Goal: Transaction & Acquisition: Subscribe to service/newsletter

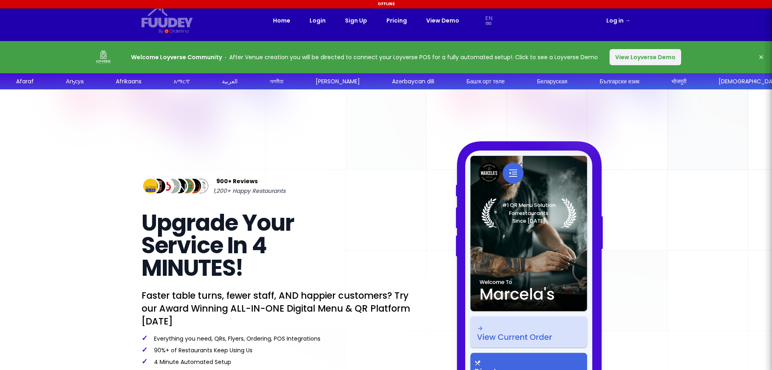
select select "en"
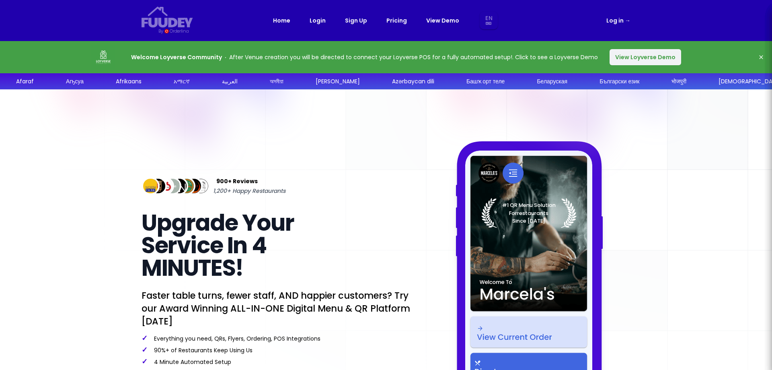
click at [393, 18] on link "Pricing" at bounding box center [397, 21] width 21 height 10
select select "en"
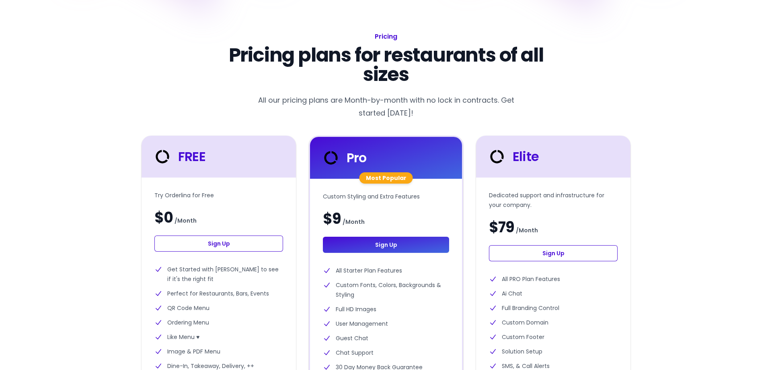
scroll to position [201, 0]
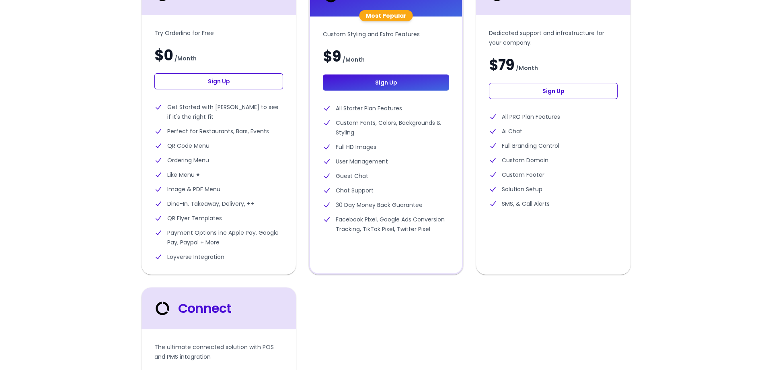
select select "en"
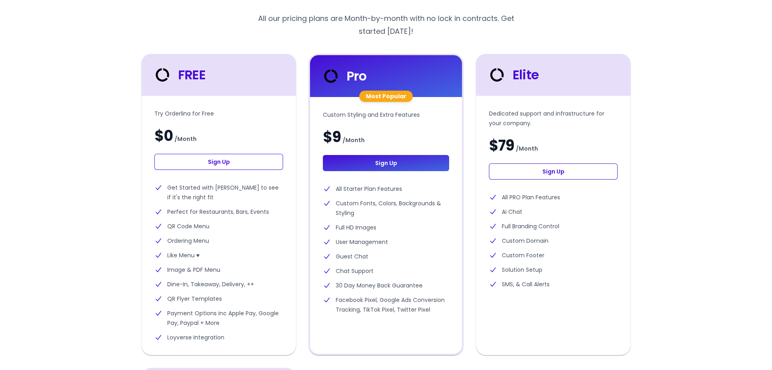
click at [221, 167] on link "Sign Up" at bounding box center [218, 162] width 129 height 16
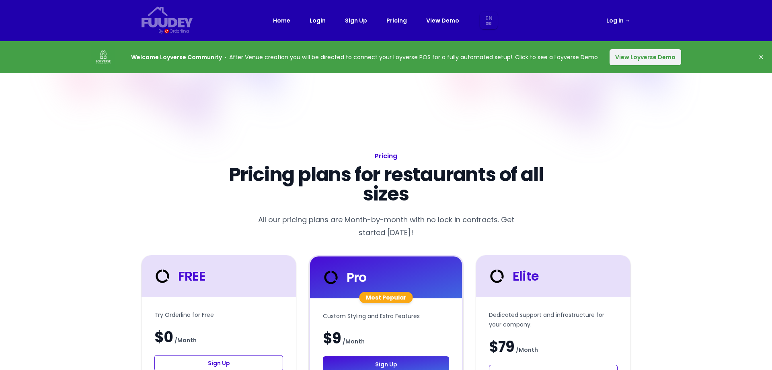
select select "en"
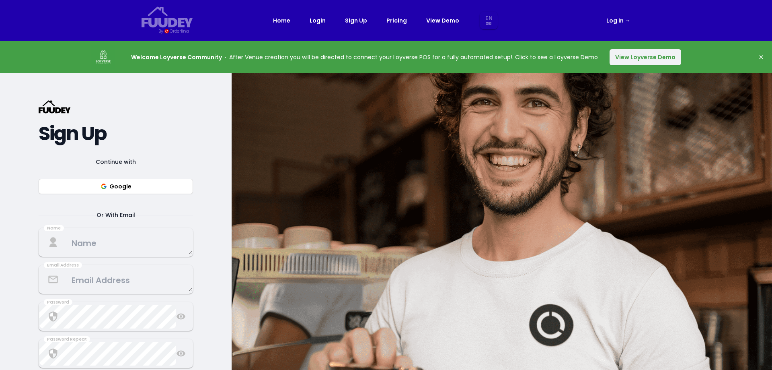
click at [645, 60] on button "View Loyverse Demo" at bounding box center [646, 57] width 72 height 16
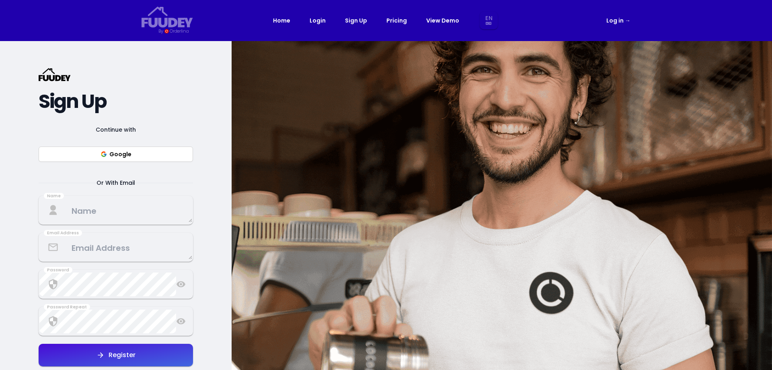
select select "en"
click at [124, 215] on textarea at bounding box center [115, 210] width 153 height 24
click at [118, 208] on textarea at bounding box center [115, 210] width 153 height 24
type textarea "Hoi"
click at [201, 326] on div "{/* Added fill="currentColor" here */} {/* This rectangle defines the backgroun…" at bounding box center [116, 226] width 232 height 370
